Goal: Find specific page/section: Find specific page/section

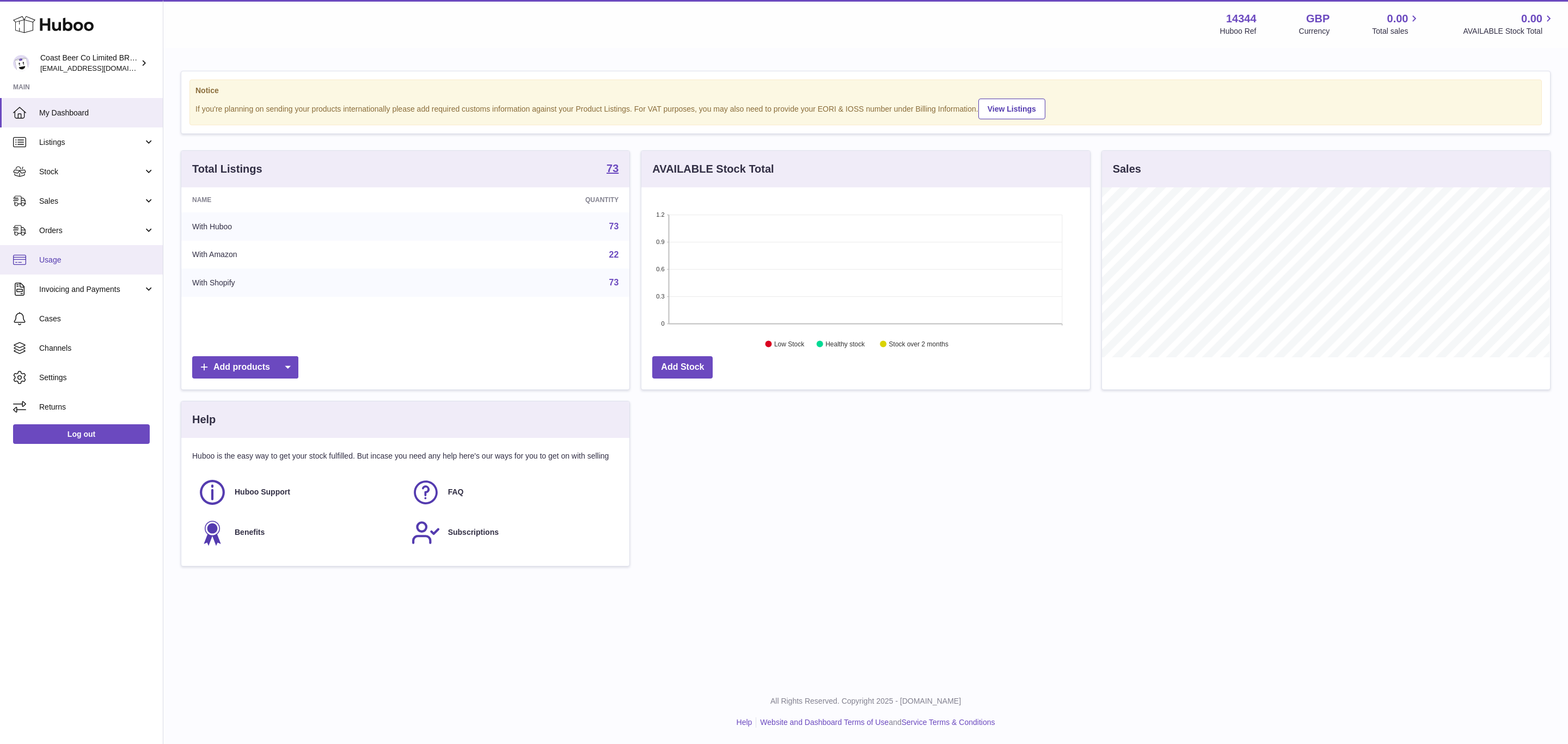
scroll to position [170, 448]
click at [81, 234] on span "Orders" at bounding box center [91, 231] width 104 height 10
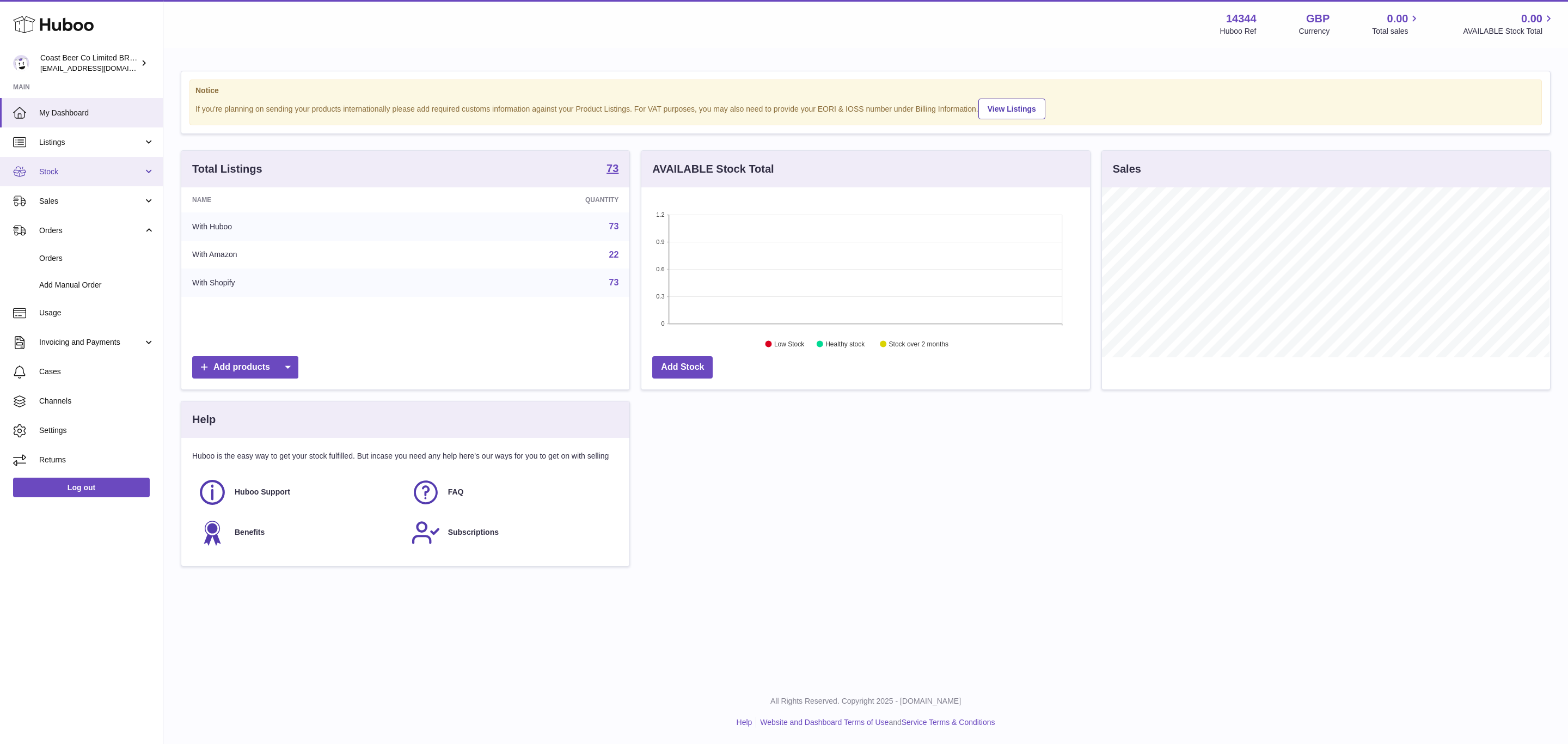
click at [70, 182] on link "Stock" at bounding box center [81, 172] width 163 height 30
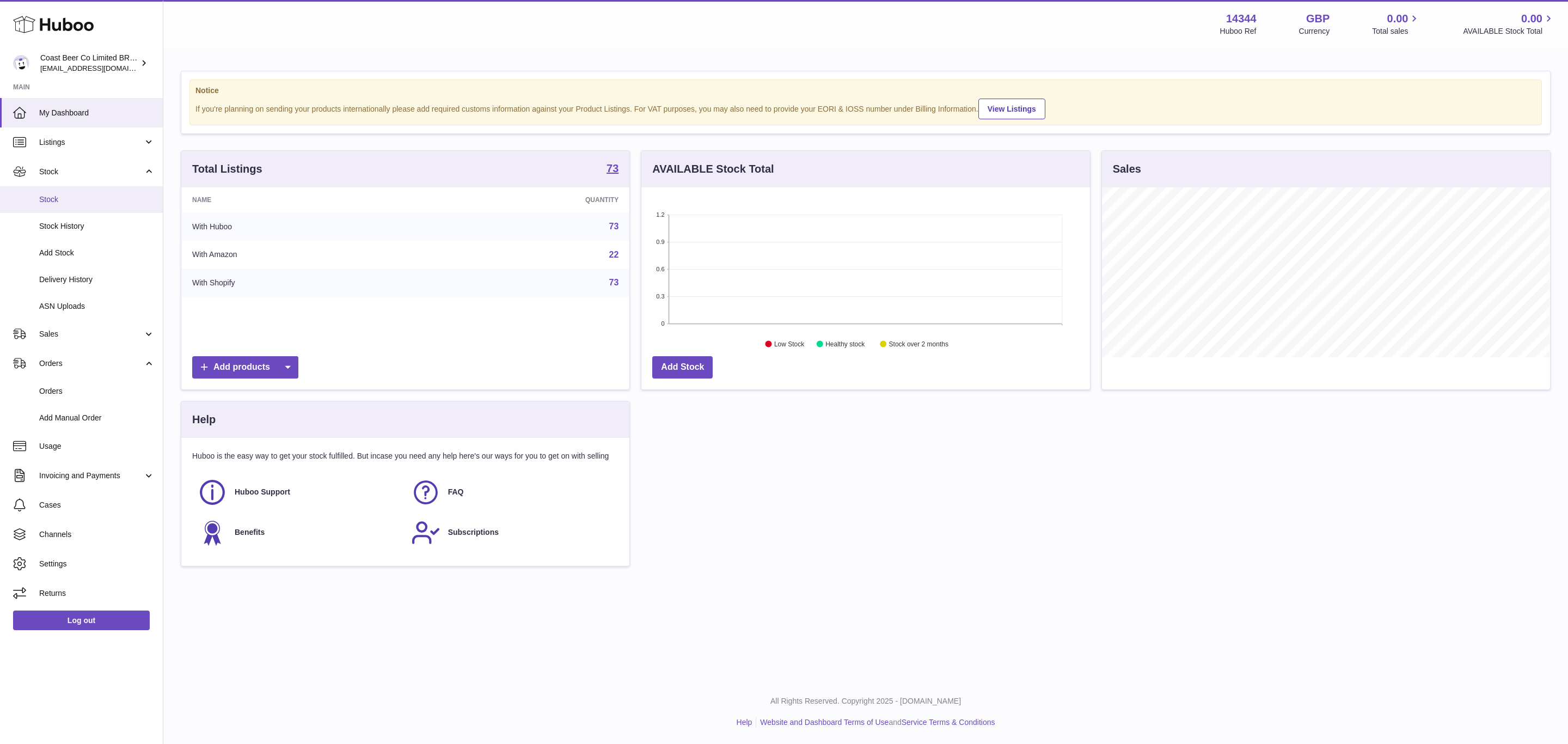
click at [69, 192] on link "Stock" at bounding box center [81, 199] width 163 height 26
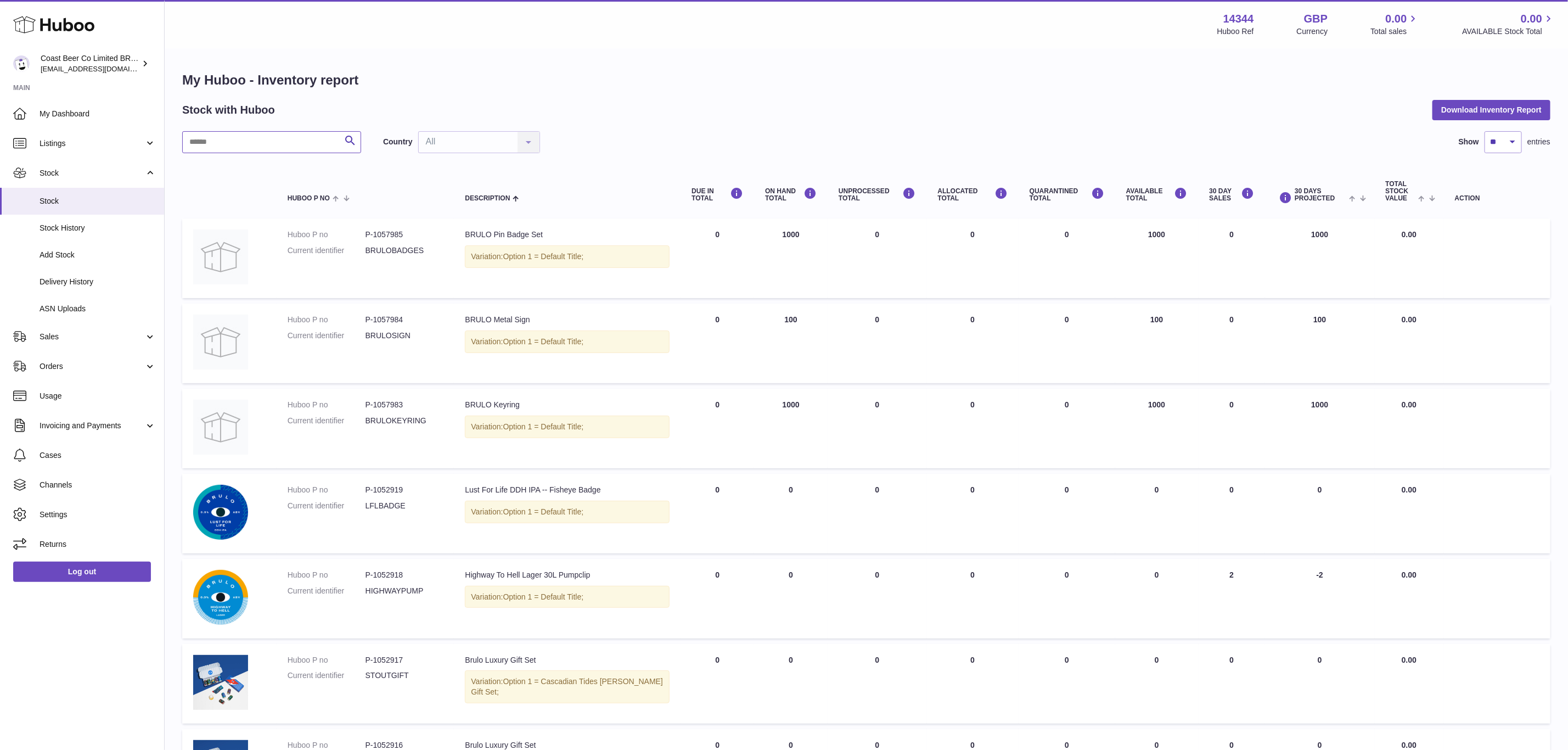
click at [263, 145] on input "text" at bounding box center [271, 142] width 179 height 22
click at [241, 503] on img at bounding box center [221, 512] width 55 height 55
